Goal: Information Seeking & Learning: Learn about a topic

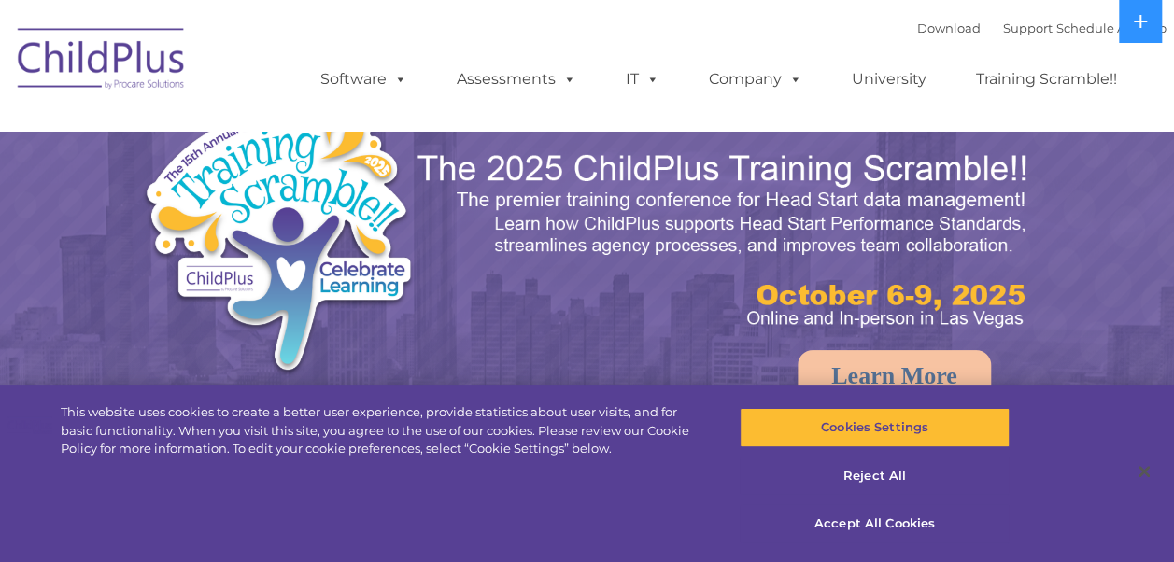
select select "MEDIUM"
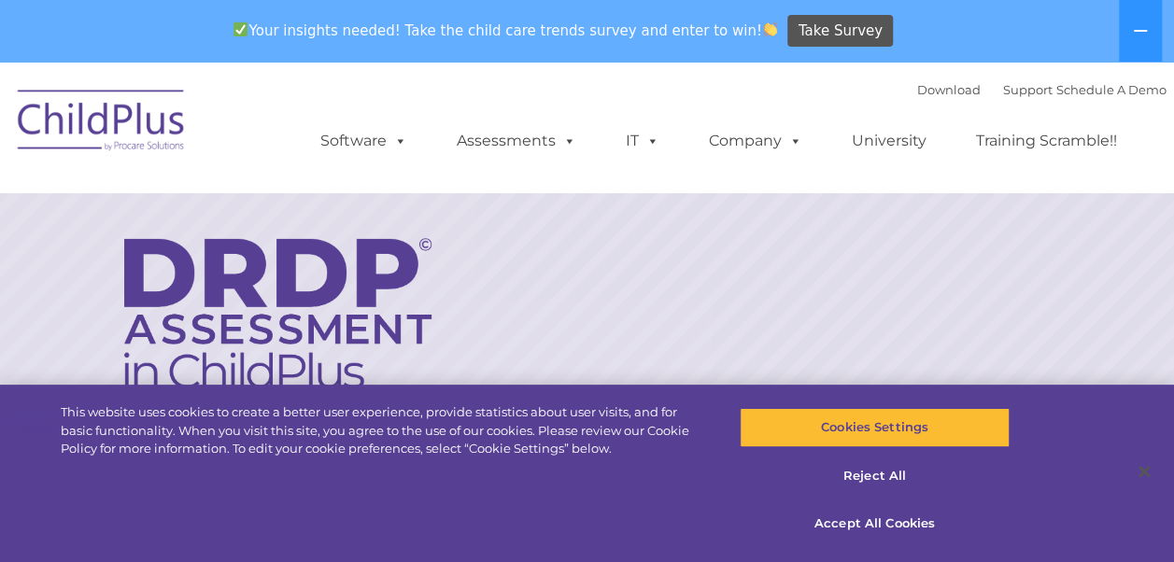
drag, startPoint x: 872, startPoint y: 474, endPoint x: 525, endPoint y: 272, distance: 402.2
click at [525, 272] on rs-layer at bounding box center [587, 426] width 1174 height 728
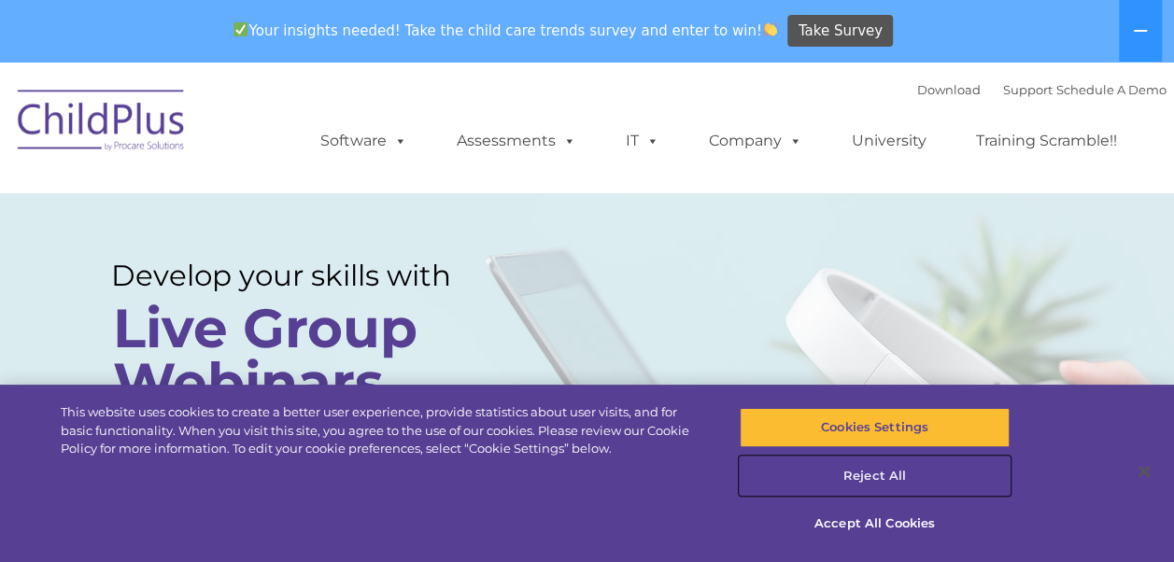
click at [892, 473] on button "Reject All" at bounding box center [875, 476] width 270 height 39
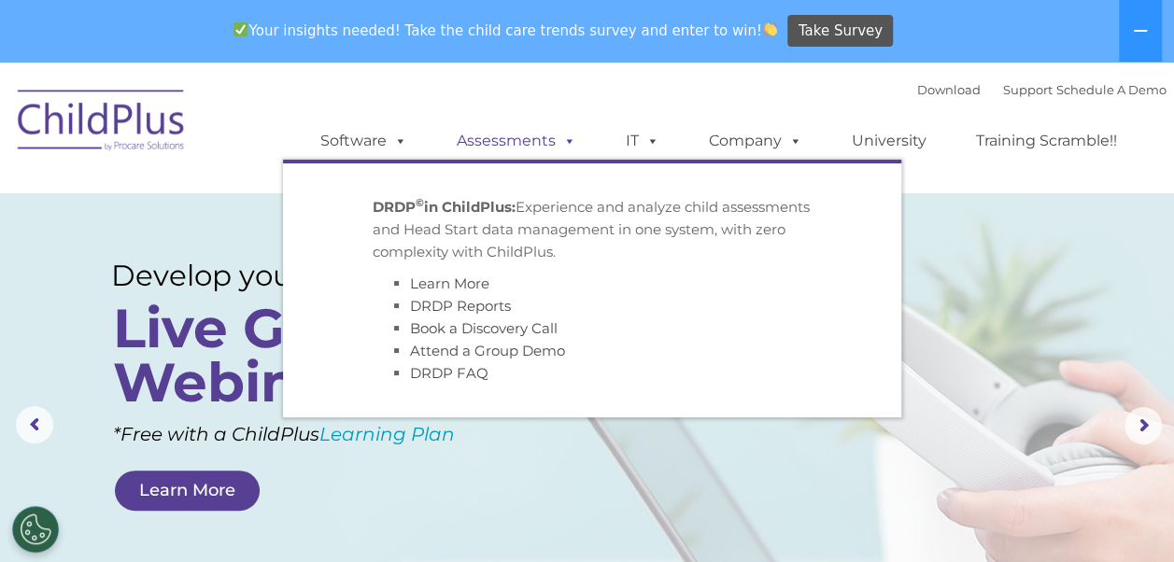
click at [501, 135] on link "Assessments" at bounding box center [516, 140] width 157 height 37
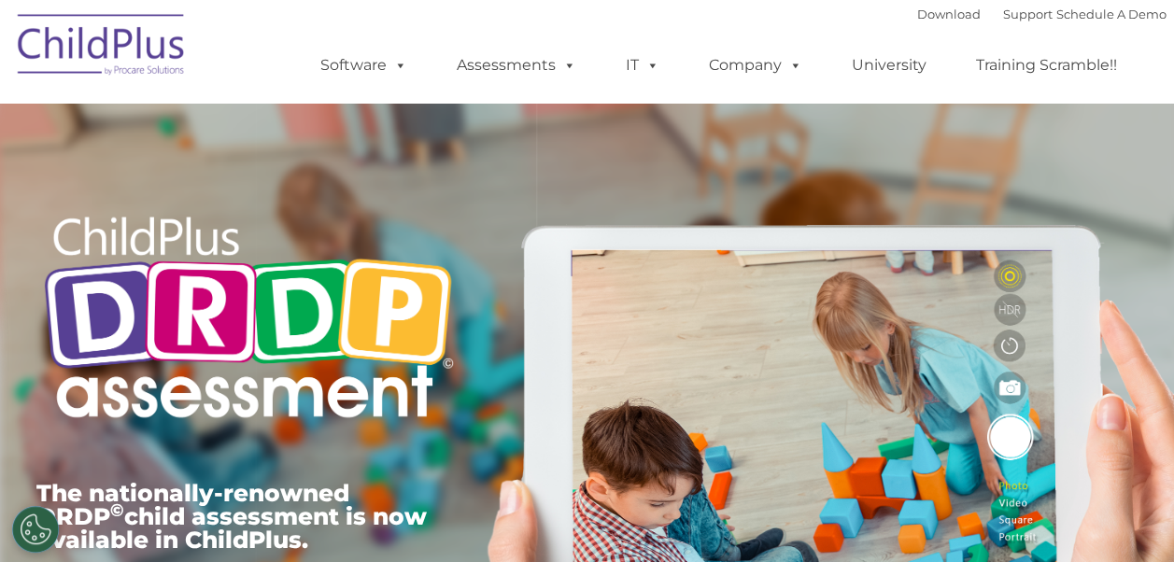
type input ""
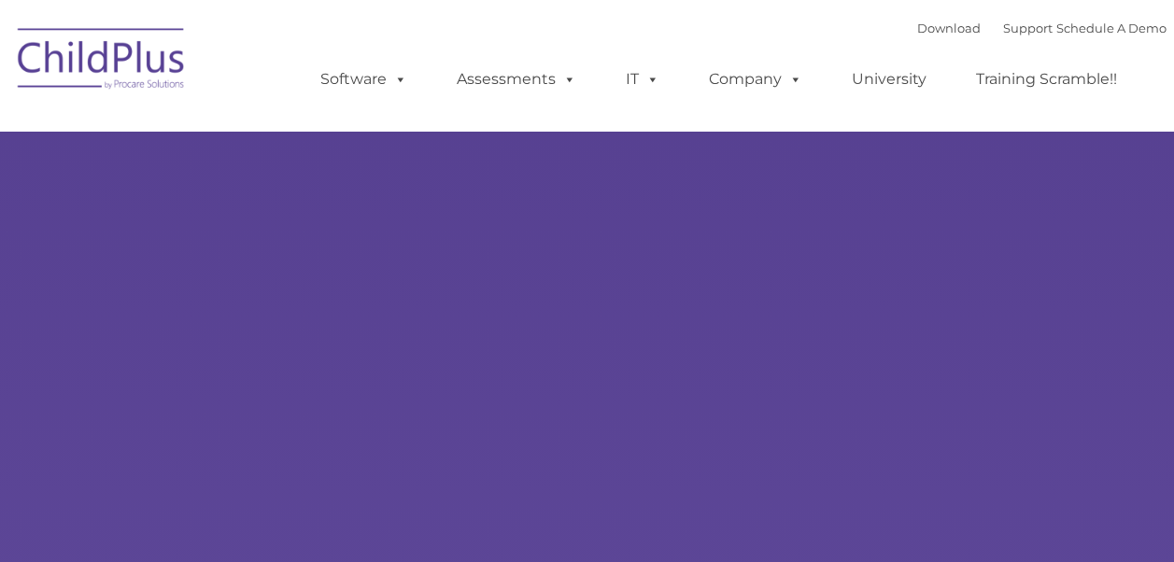
select select "MEDIUM"
